Goal: Task Accomplishment & Management: Use online tool/utility

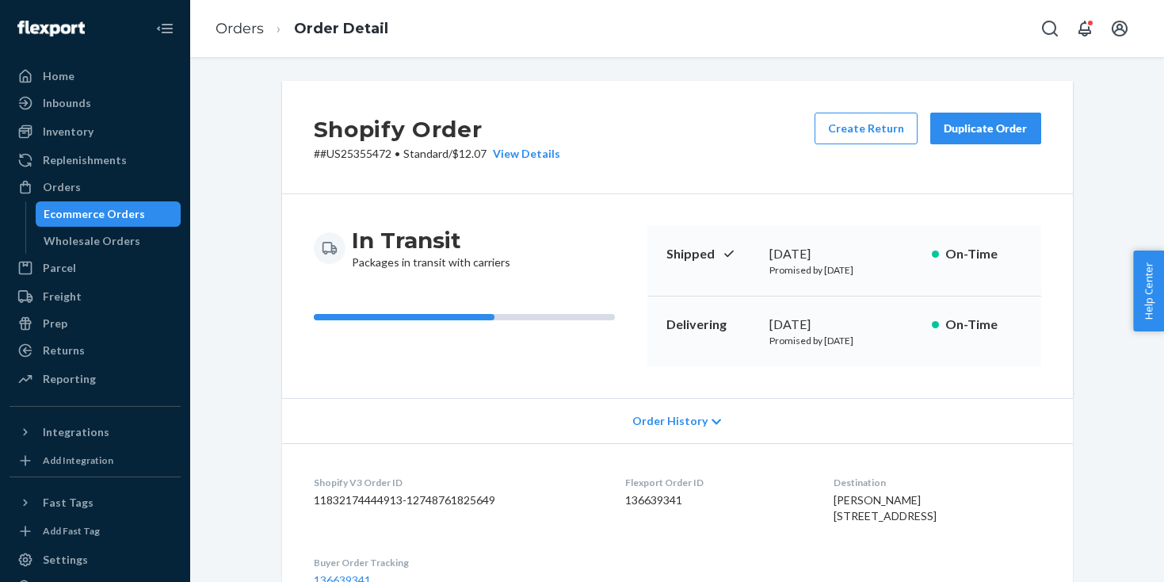
scroll to position [482, 0]
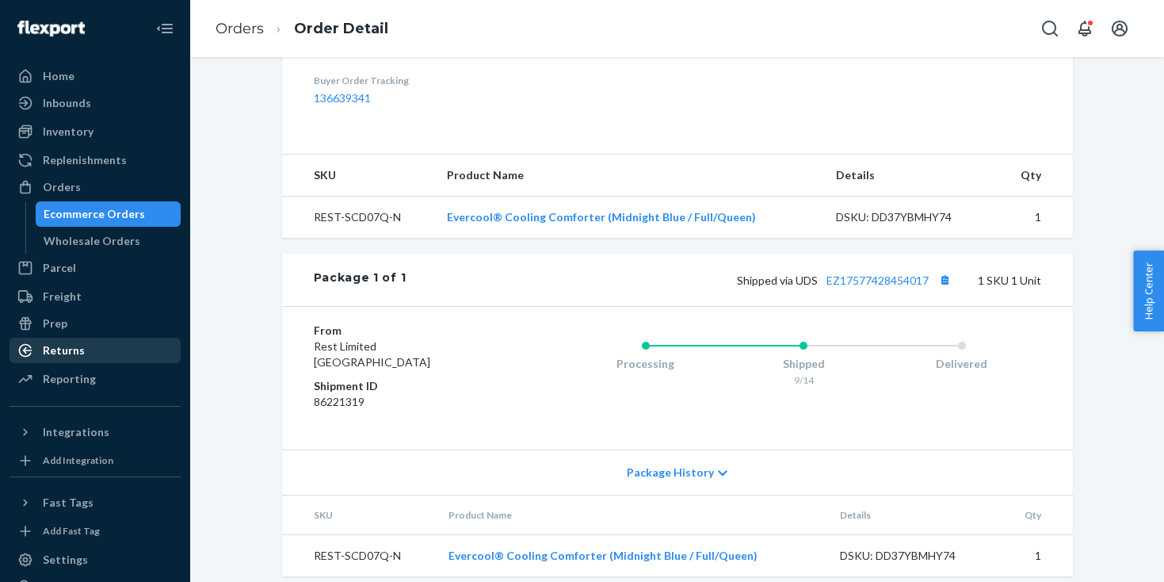
click at [75, 351] on div "Returns" at bounding box center [64, 350] width 42 height 16
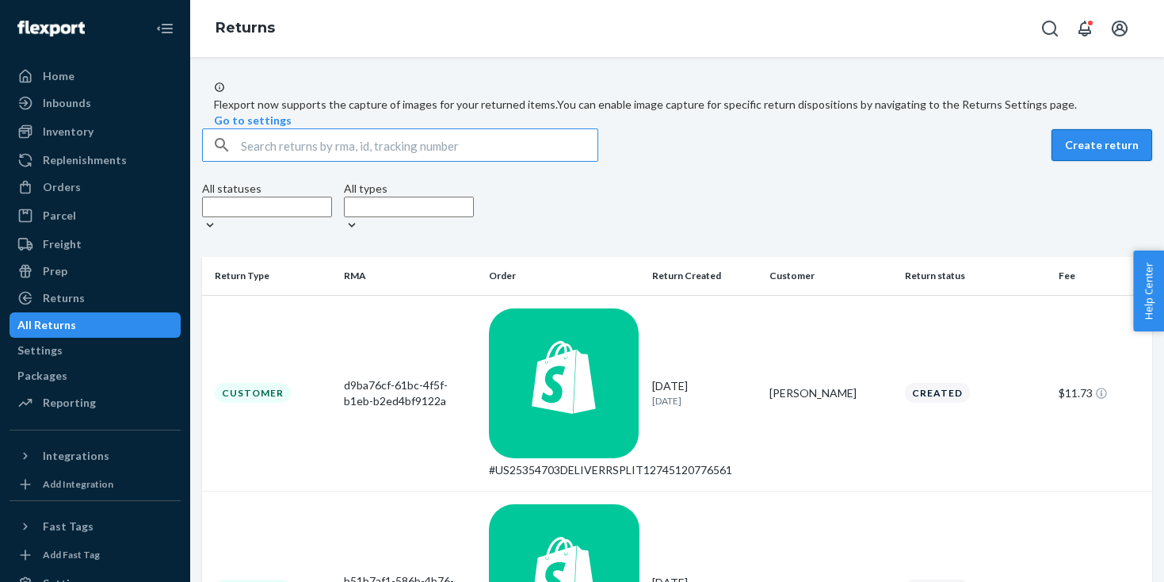
click at [1095, 161] on button "Create return" at bounding box center [1102, 145] width 101 height 32
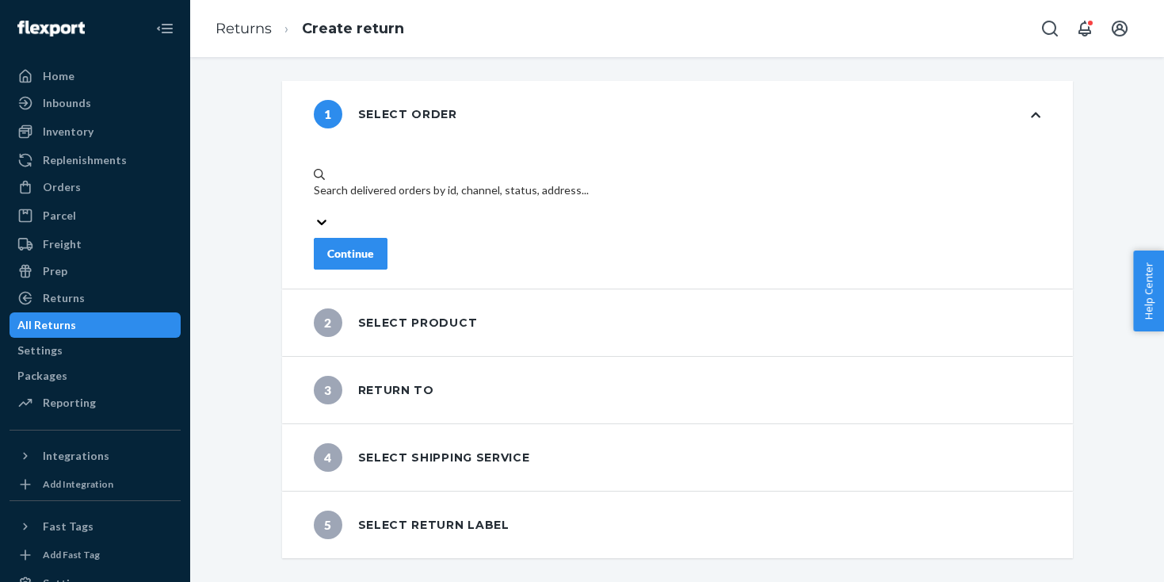
click at [594, 182] on div "Search delivered orders by id, channel, status, address..." at bounding box center [678, 190] width 728 height 16
click at [315, 198] on input "Search delivered orders by id, channel, status, address..." at bounding box center [315, 206] width 2 height 16
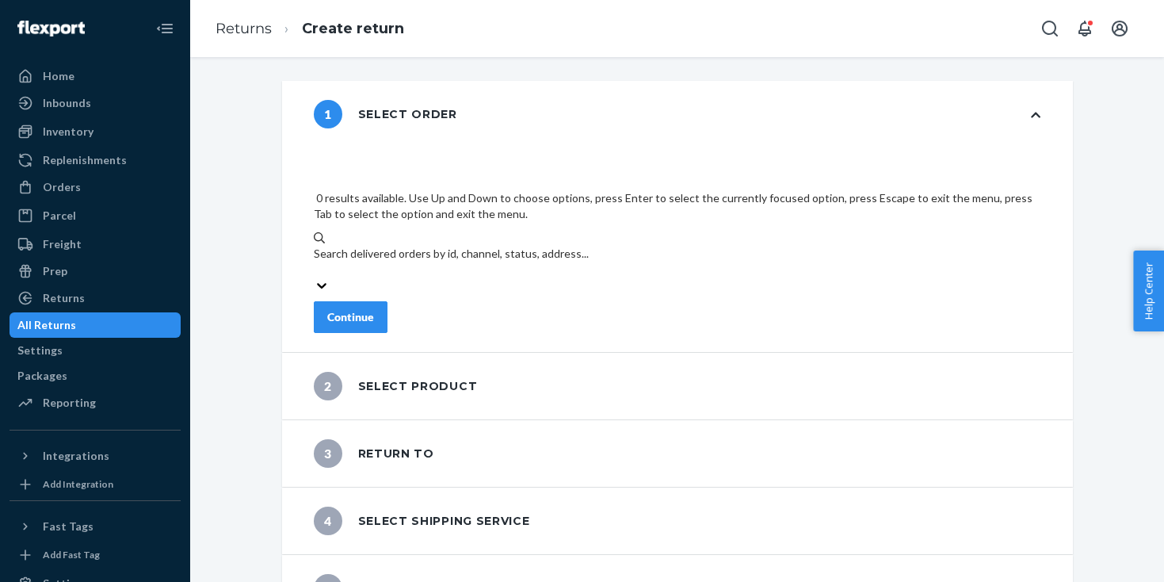
paste input "US25356223"
type input "US25356223"
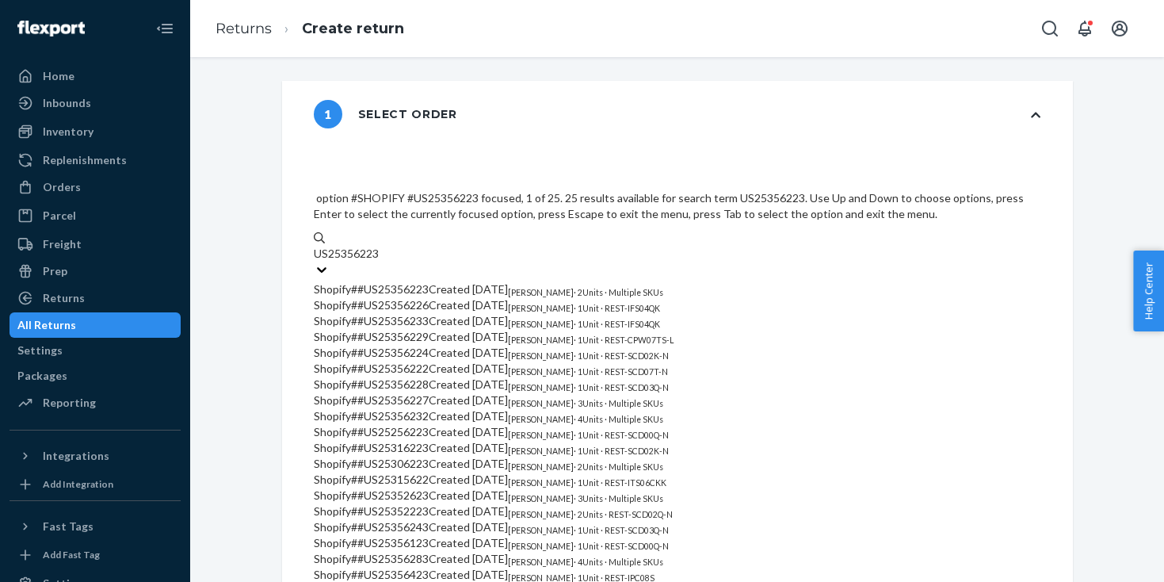
click at [429, 282] on span "Shopify # #US25356223" at bounding box center [371, 288] width 115 height 13
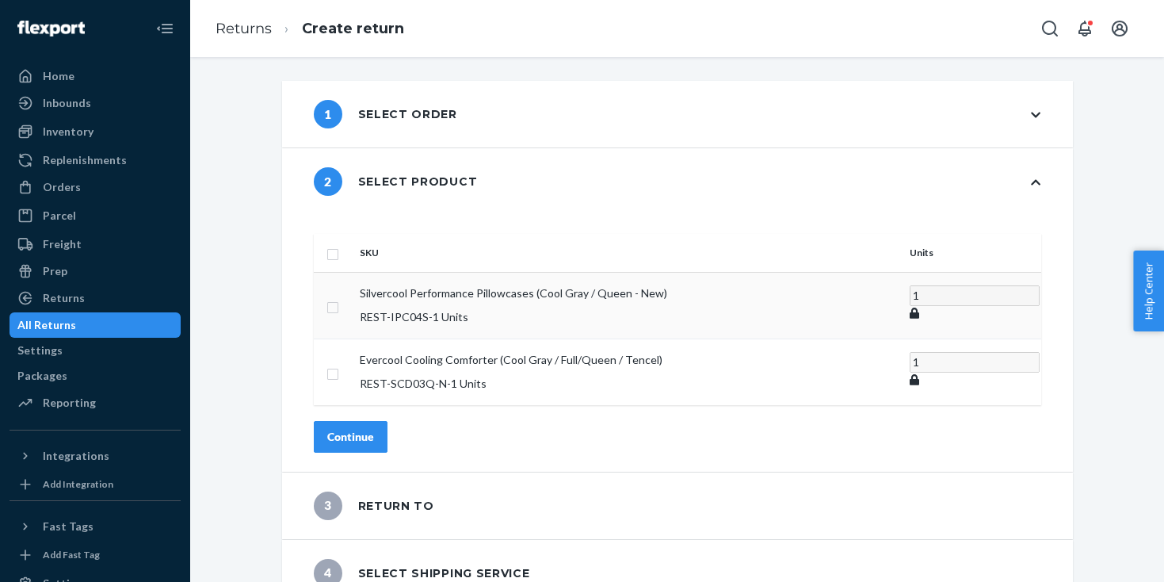
click at [339, 297] on input "checkbox" at bounding box center [333, 305] width 13 height 17
checkbox input "true"
click at [374, 428] on div "Continue" at bounding box center [350, 436] width 47 height 16
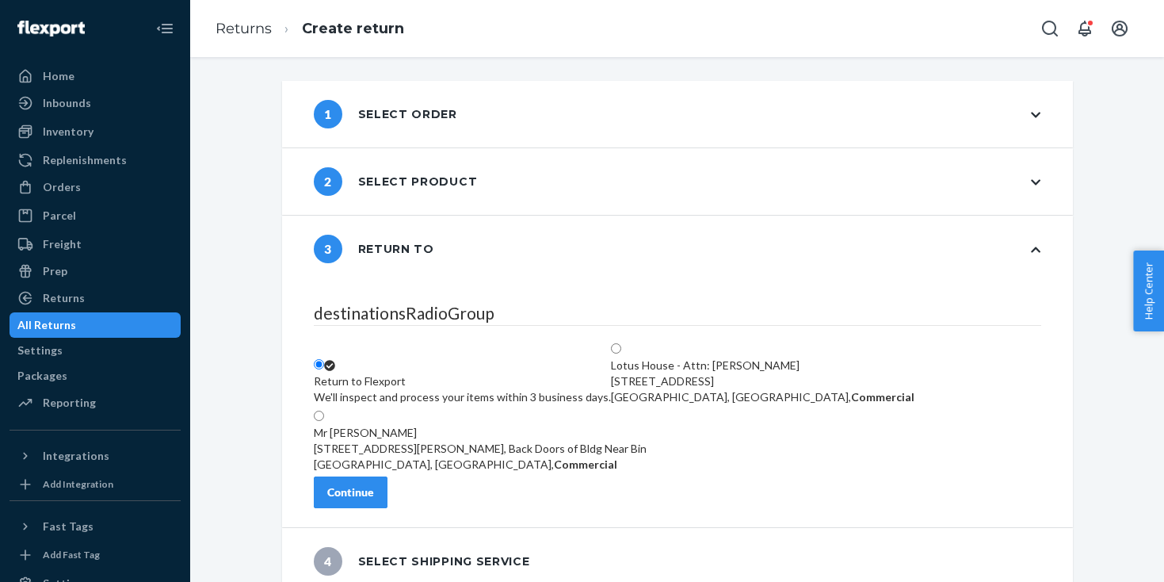
drag, startPoint x: 852, startPoint y: 338, endPoint x: 785, endPoint y: 350, distance: 68.6
click at [853, 389] on div "[GEOGRAPHIC_DATA], [GEOGRAPHIC_DATA], Commercial" at bounding box center [763, 397] width 304 height 16
click at [621, 343] on input "Lotus House - Attn: [PERSON_NAME] [STREET_ADDRESS], Commercial" at bounding box center [616, 348] width 10 height 10
radio input "true"
click at [365, 506] on button "Continue" at bounding box center [351, 492] width 74 height 32
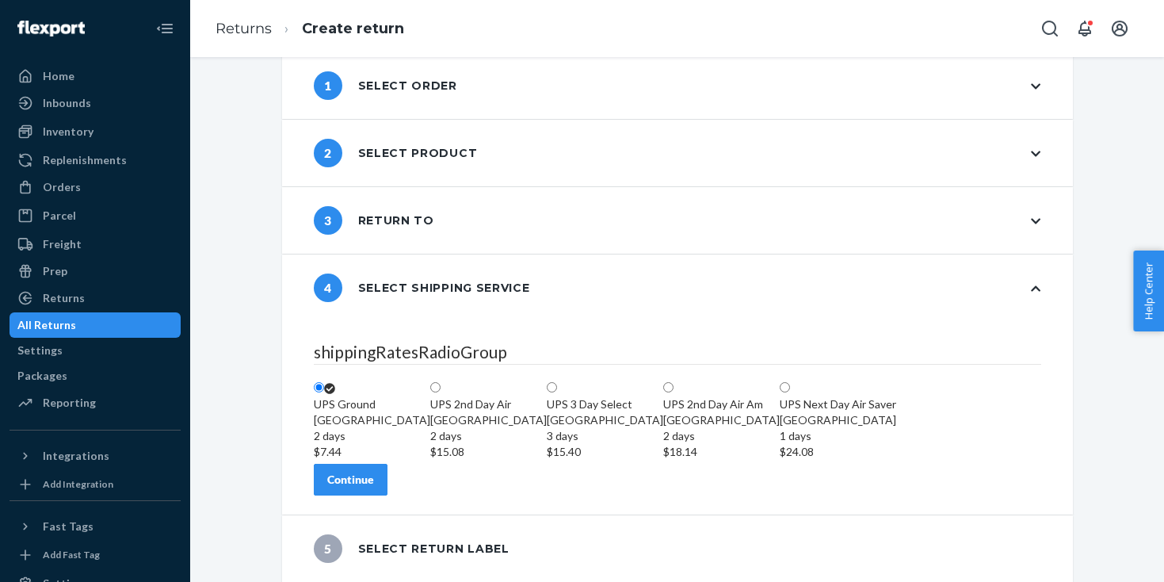
click at [388, 489] on button "Continue" at bounding box center [351, 480] width 74 height 32
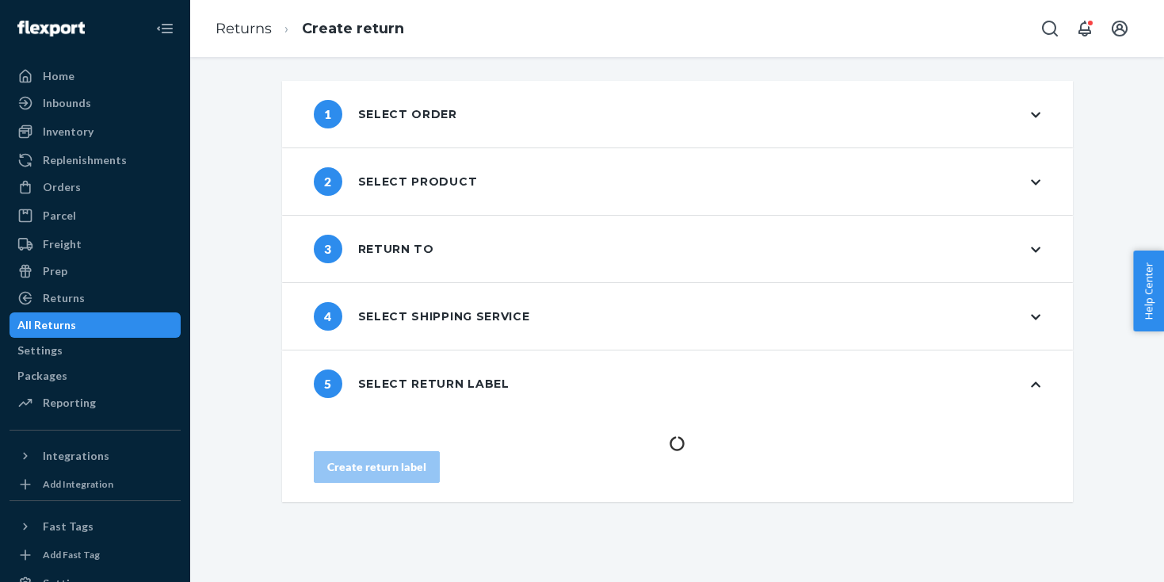
scroll to position [0, 0]
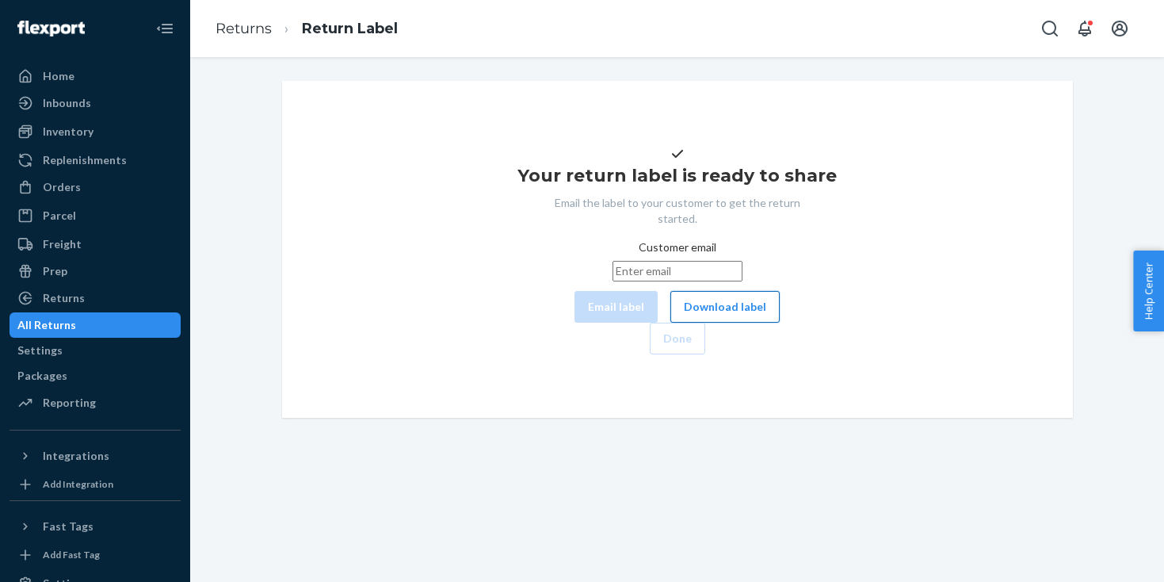
click at [671, 323] on button "Download label" at bounding box center [725, 307] width 109 height 32
